Goal: Register for event/course

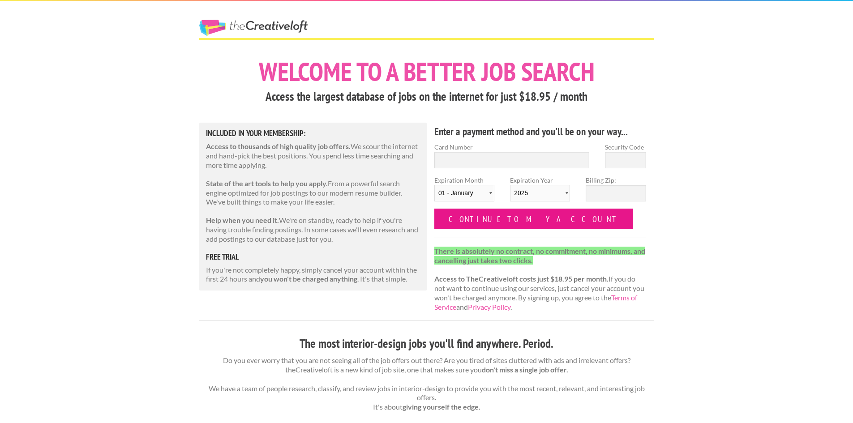
click at [484, 224] on input "Continue to my account" at bounding box center [533, 219] width 199 height 20
